Goal: Task Accomplishment & Management: Manage account settings

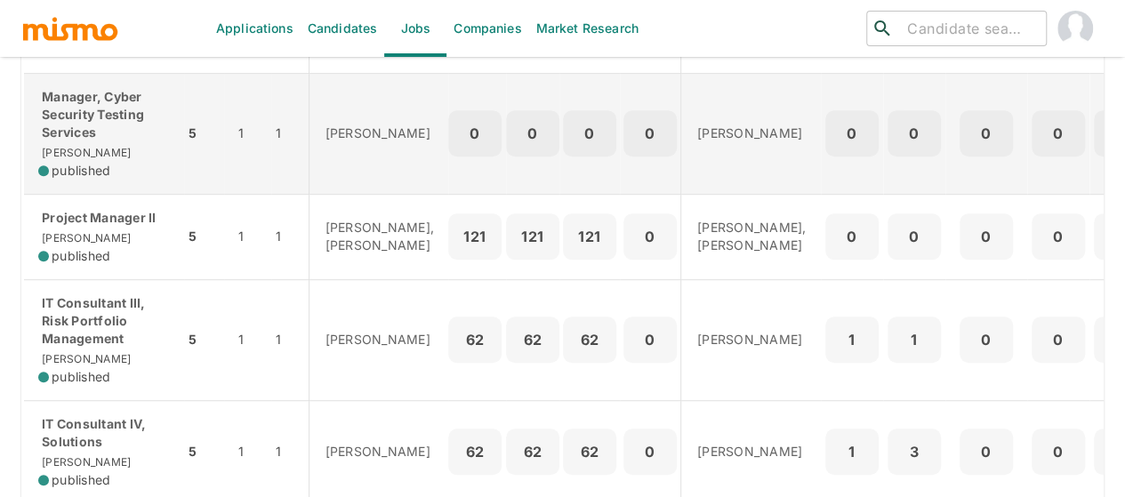
scroll to position [534, 0]
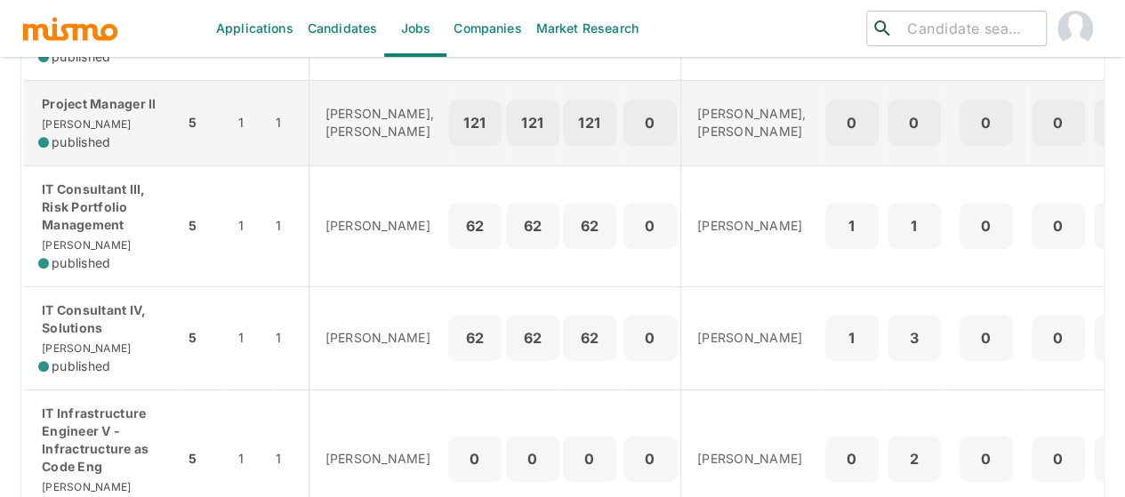
click at [100, 113] on p "Project Manager II" at bounding box center [104, 104] width 132 height 18
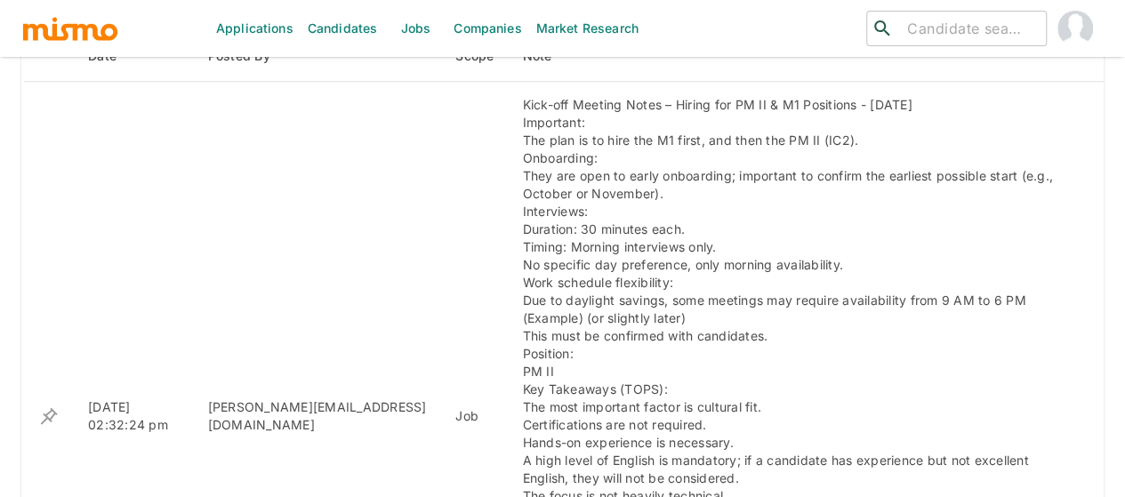
scroll to position [639, 0]
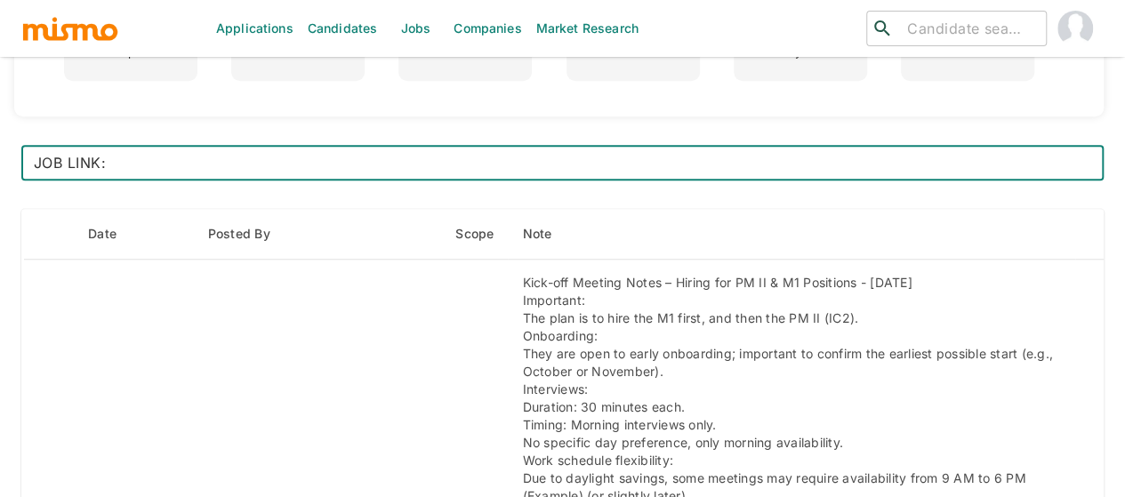
type textarea "JOB LINK: https://iazmqy.fa.ocs.oraclecloud.com/hcmUI/CandidateExperience/en/si…"
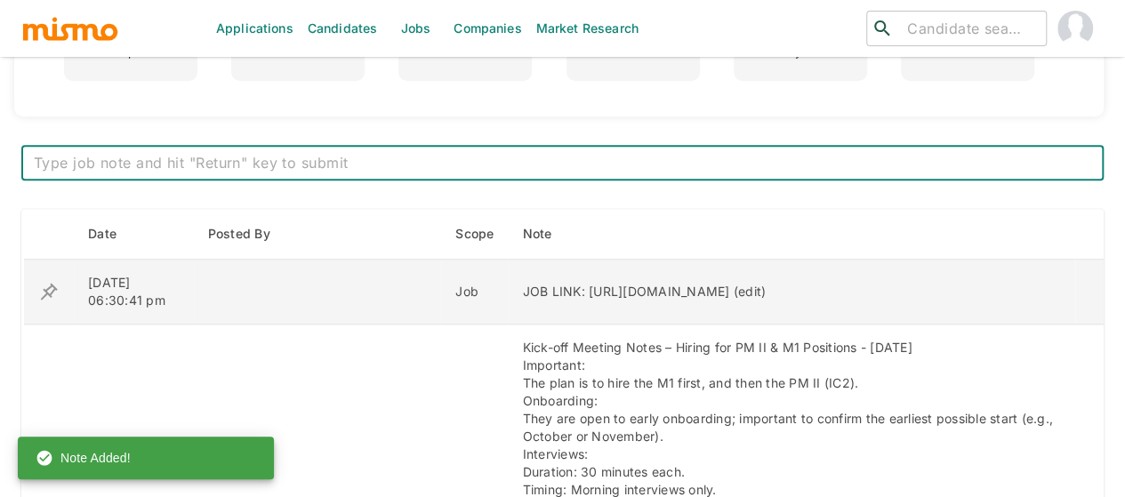
click at [49, 290] on icon "enhanced table" at bounding box center [48, 291] width 21 height 21
